Goal: Transaction & Acquisition: Purchase product/service

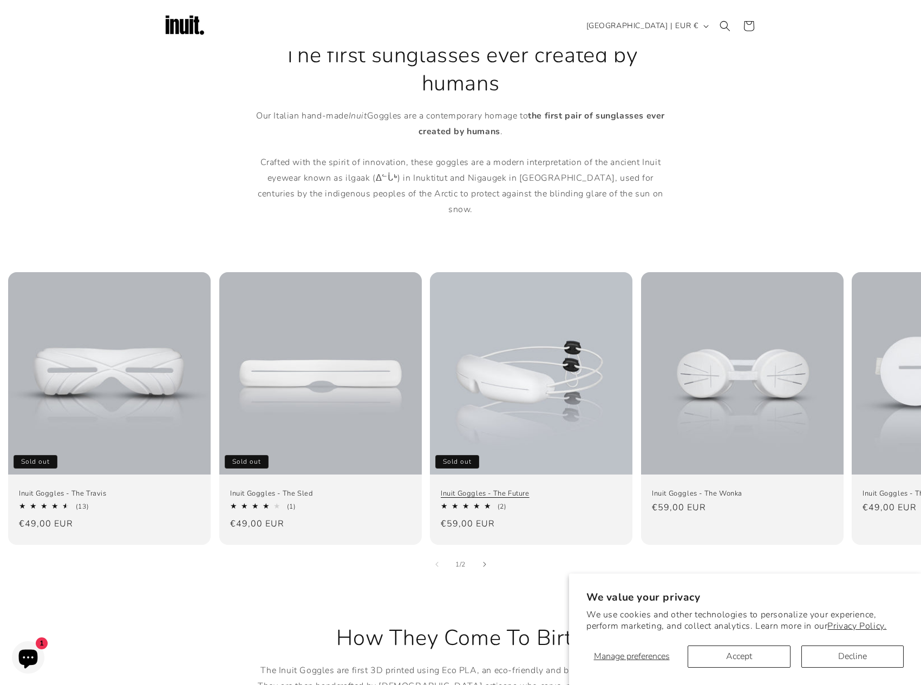
scroll to position [462, 0]
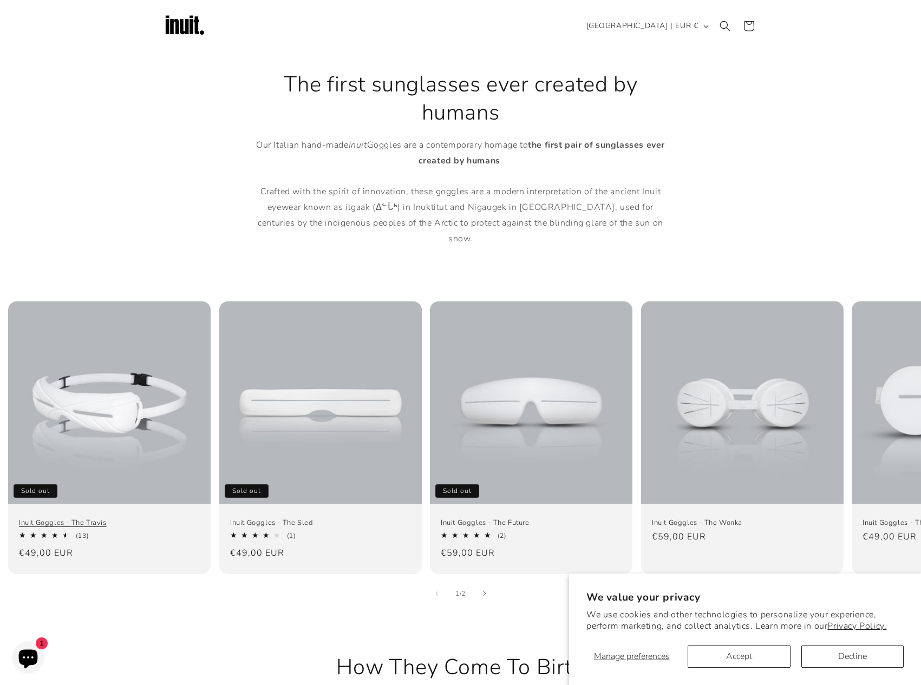
click at [116, 518] on link "Inuit Goggles - The Travis" at bounding box center [109, 522] width 181 height 9
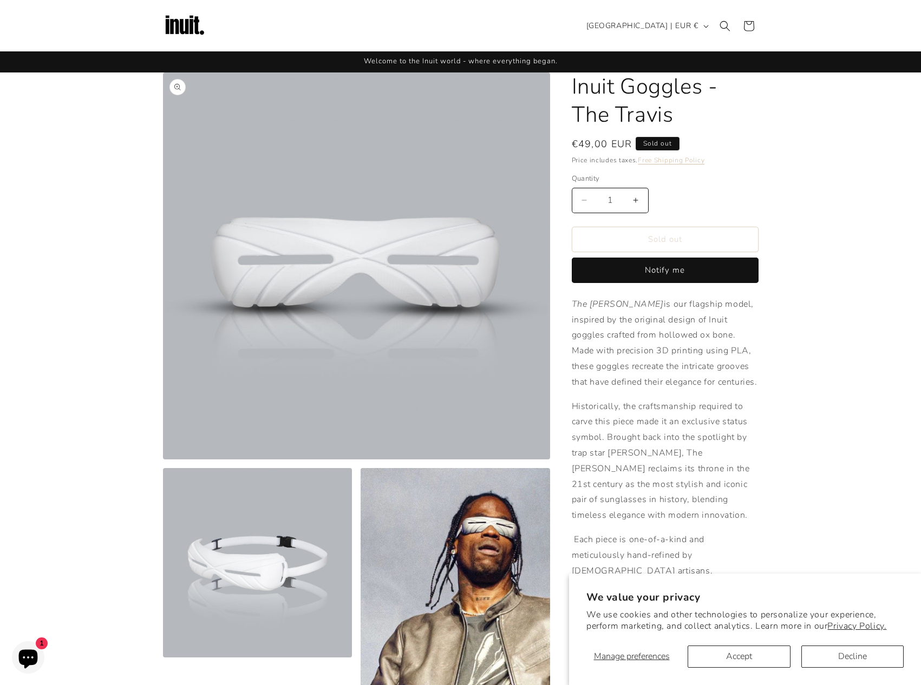
click at [163, 459] on button "Open media 1 in modal" at bounding box center [163, 459] width 0 height 0
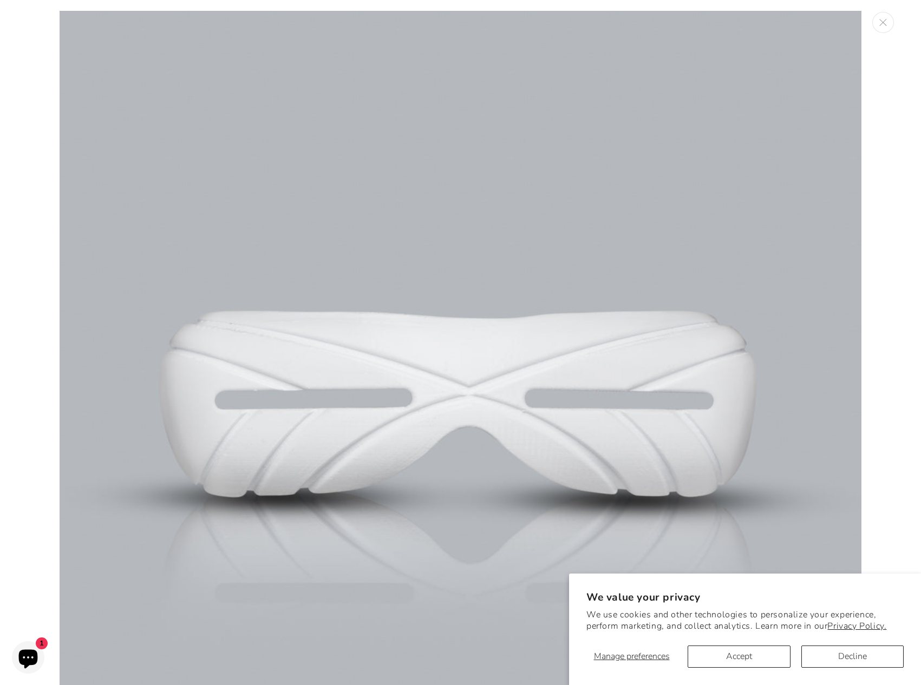
scroll to position [11, 0]
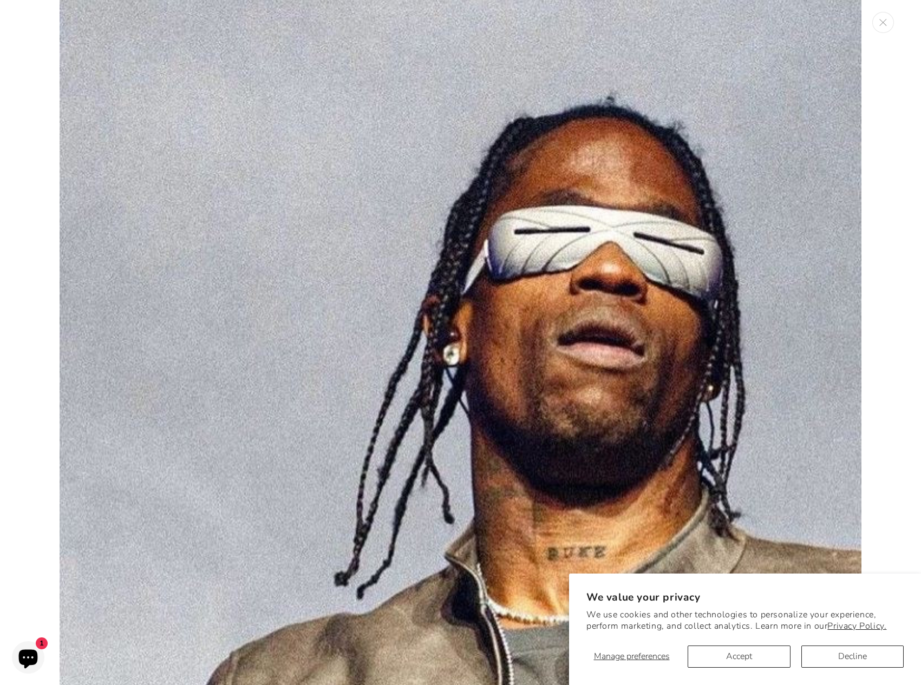
scroll to position [358, 0]
